Goal: Information Seeking & Learning: Learn about a topic

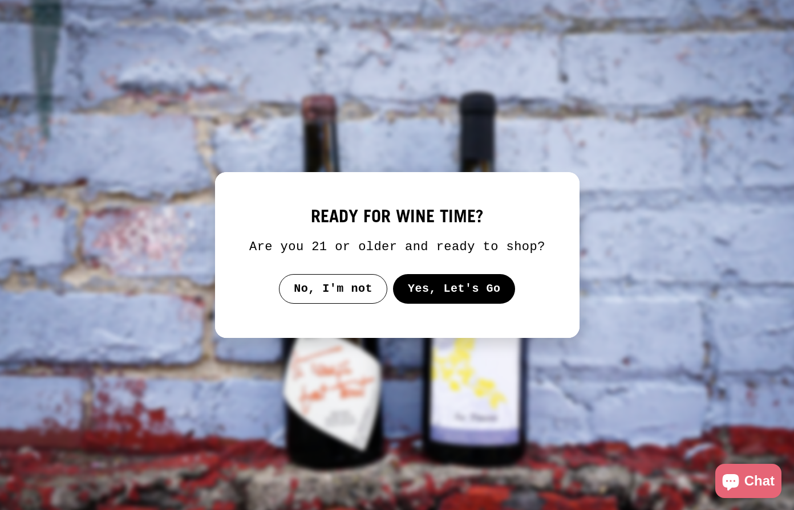
click at [443, 299] on button "Yes, Let's Go" at bounding box center [453, 289] width 123 height 30
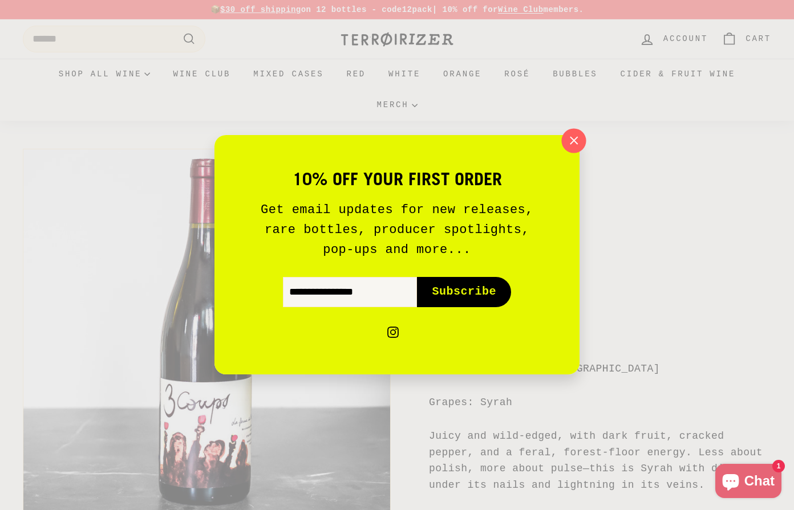
click at [570, 141] on icon "button" at bounding box center [573, 140] width 17 height 17
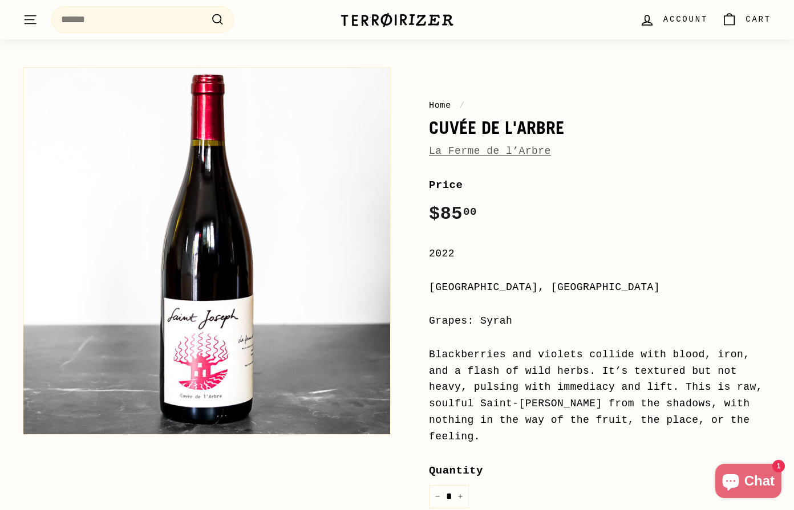
scroll to position [83, 0]
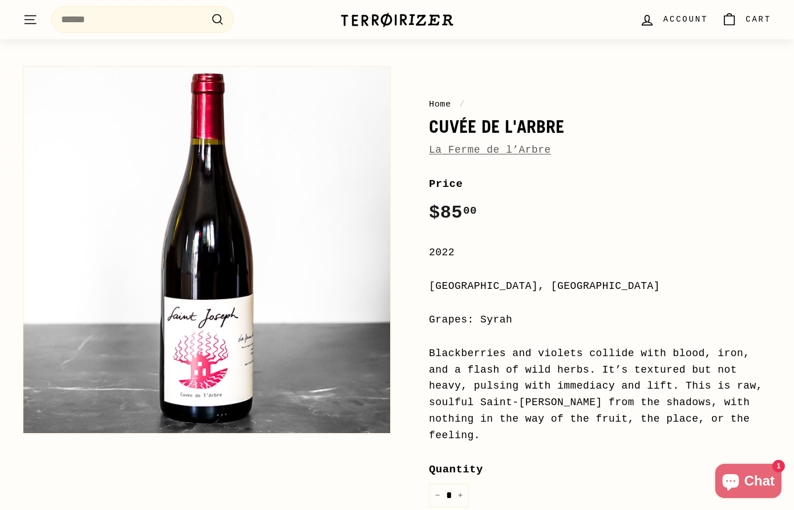
click at [212, 329] on button "Zoom" at bounding box center [206, 250] width 367 height 367
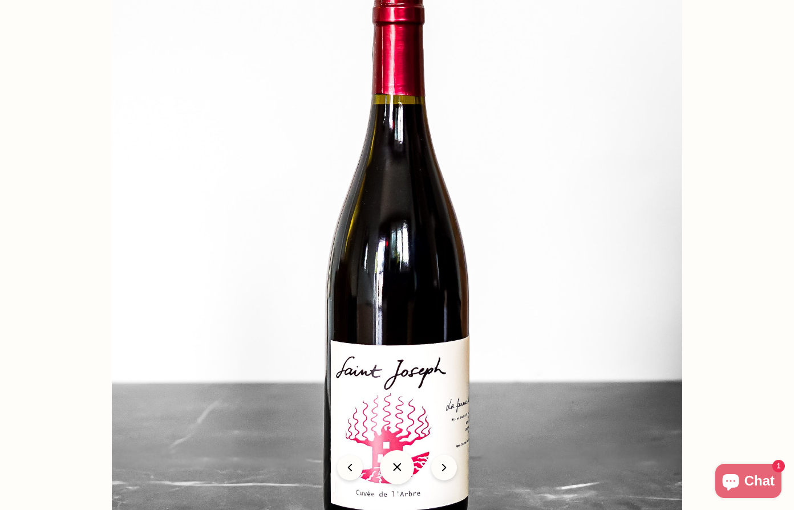
click at [422, 349] on img at bounding box center [397, 268] width 570 height 570
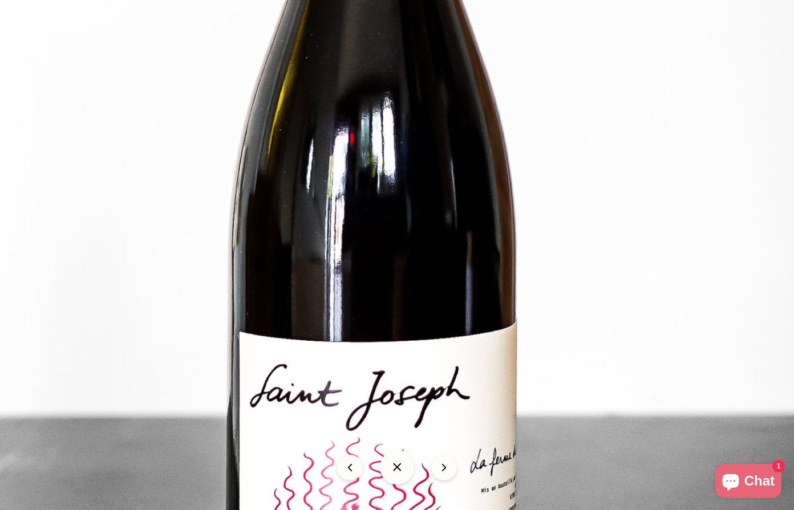
click at [422, 349] on img at bounding box center [372, 187] width 1140 height 1140
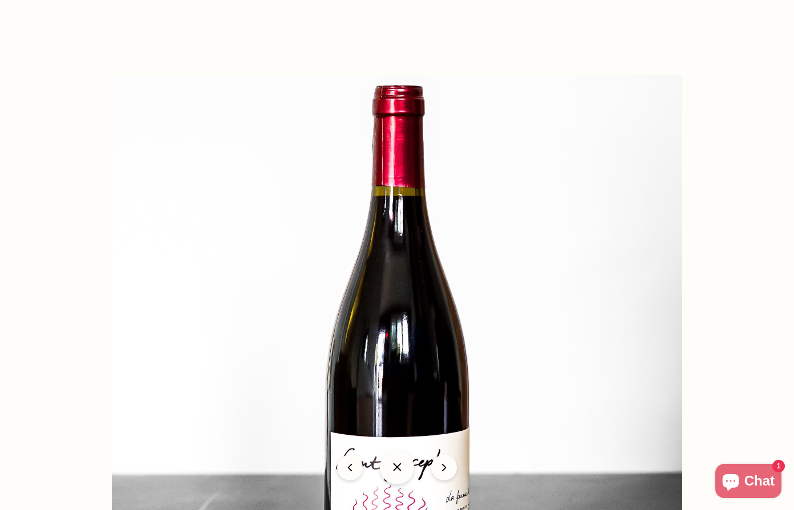
click at [397, 471] on button at bounding box center [397, 467] width 34 height 34
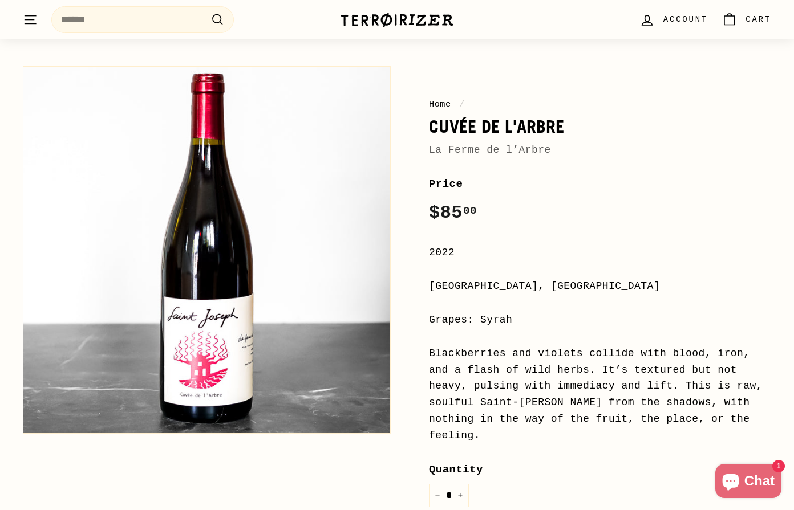
click at [494, 152] on link "La Ferme de l’Arbre" at bounding box center [490, 149] width 122 height 11
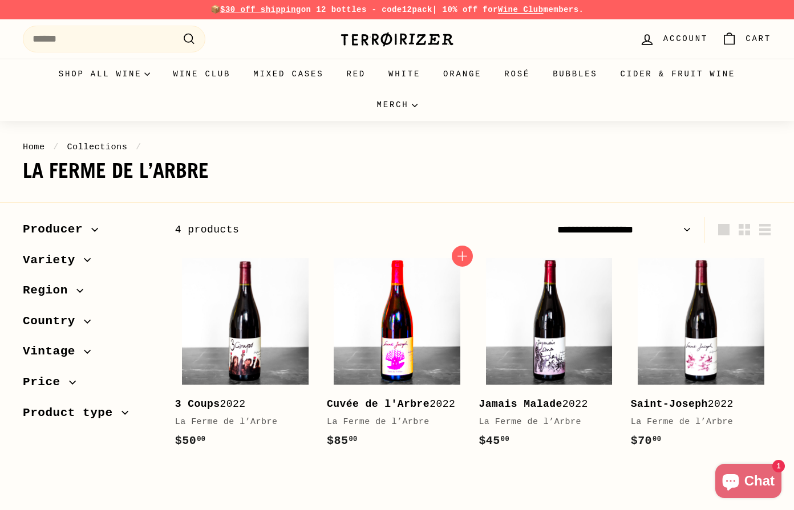
click at [382, 324] on img at bounding box center [397, 321] width 127 height 127
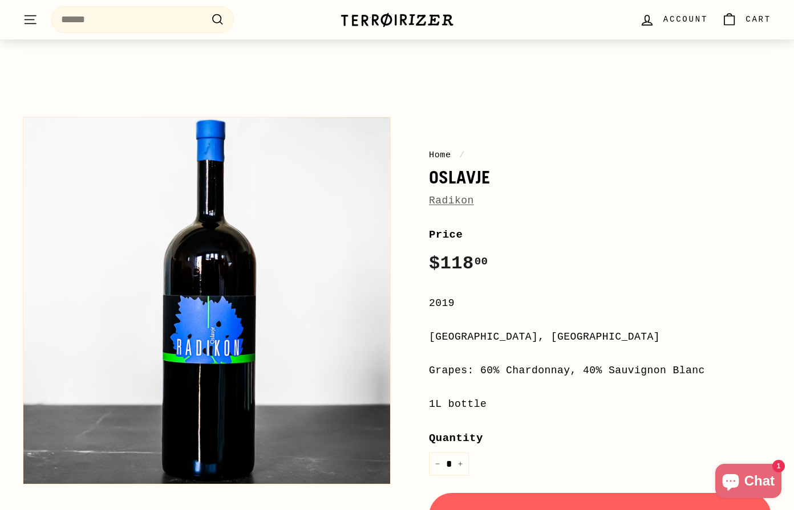
scroll to position [36, 0]
